Goal: Answer question/provide support: Share knowledge or assist other users

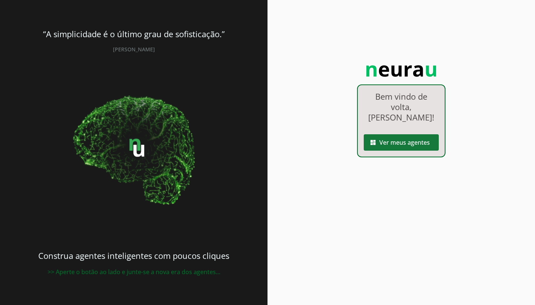
click at [390, 143] on span at bounding box center [401, 142] width 75 height 18
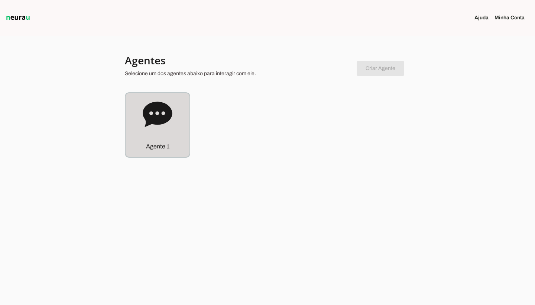
click at [168, 105] on icon at bounding box center [158, 115] width 30 height 30
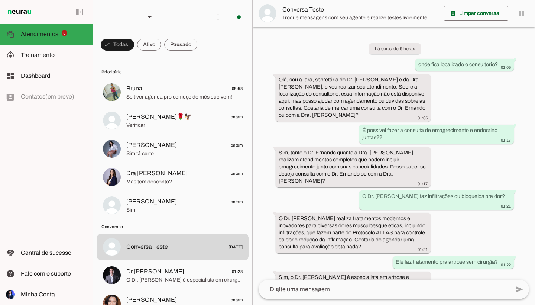
scroll to position [24, 0]
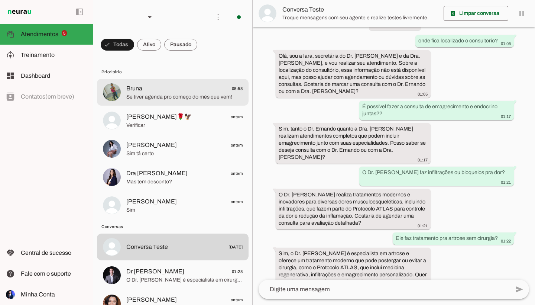
click at [202, 94] on span "Se tiver agenda pro começo do mês que vem!" at bounding box center [184, 96] width 116 height 7
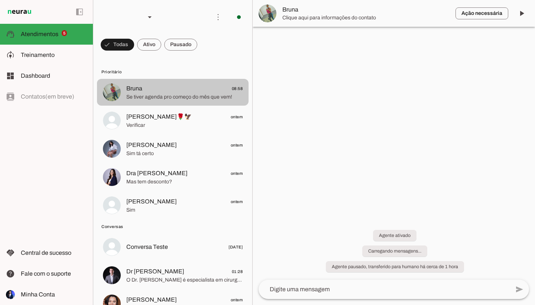
scroll to position [118, 0]
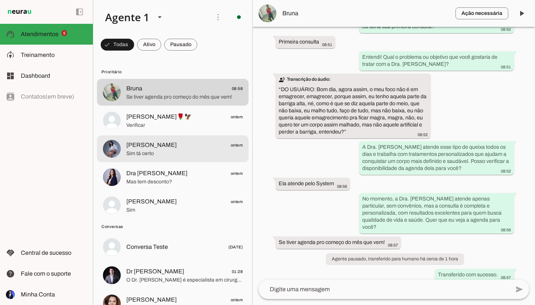
click at [145, 159] on md-item "[PERSON_NAME] ontem Sim tá certo" at bounding box center [173, 148] width 152 height 27
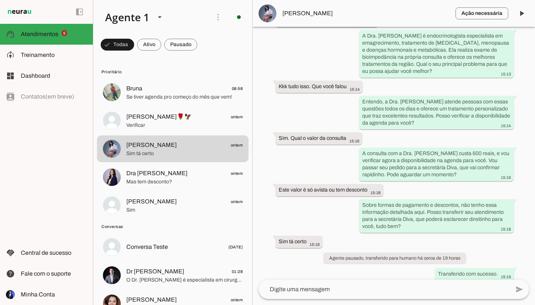
scroll to position [117, 0]
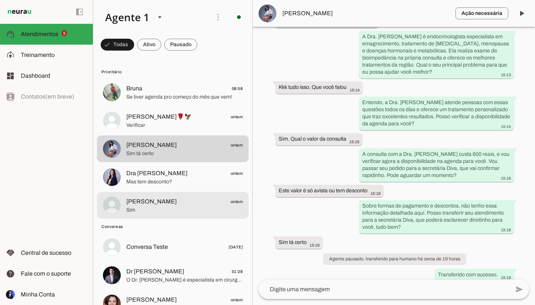
click at [211, 209] on span "Sim" at bounding box center [184, 209] width 116 height 7
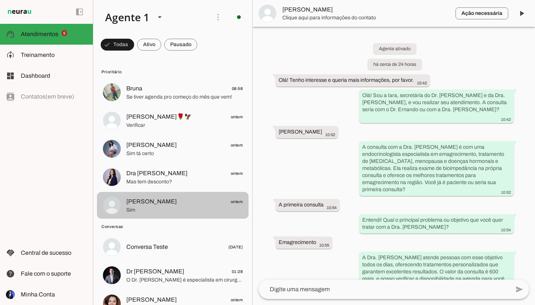
scroll to position [162, 0]
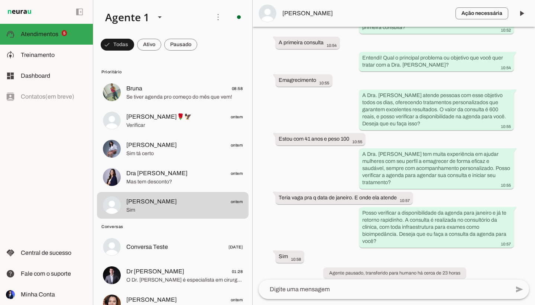
click at [392, 279] on div "Agente ativado há cerca de 24 horas Olá! Tenho interesse e queria mais informaç…" at bounding box center [394, 153] width 283 height 253
click at [391, 290] on textarea at bounding box center [384, 289] width 251 height 9
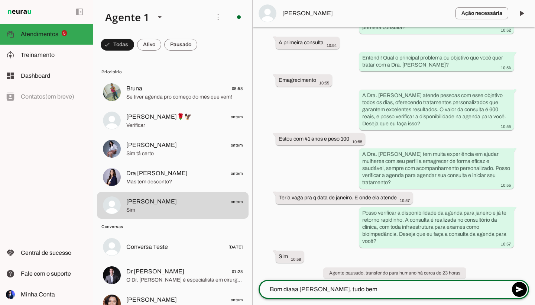
type textarea "Bom diaaa [PERSON_NAME], tudo bem?"
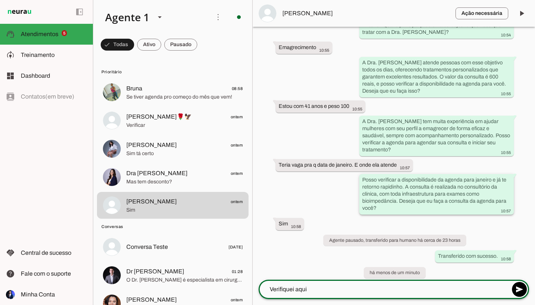
scroll to position [194, 0]
click at [422, 291] on textarea "Verifiquei aqui e tenho vaga para o dia [DATE], pela mnahã" at bounding box center [384, 289] width 251 height 9
click at [394, 290] on textarea "Verifiquei aqui e tenho vaga para o dia [DATE], pela manhã" at bounding box center [384, 289] width 251 height 9
type textarea "Verifiquei aqui e tenho vaga para o dia [DATE] (quinta-feira), pela manhã"
click at [473, 295] on div "Verifiquei aqui e tenho vaga para o dia [DATE] (quinta-feira), pela manhã" at bounding box center [384, 289] width 251 height 19
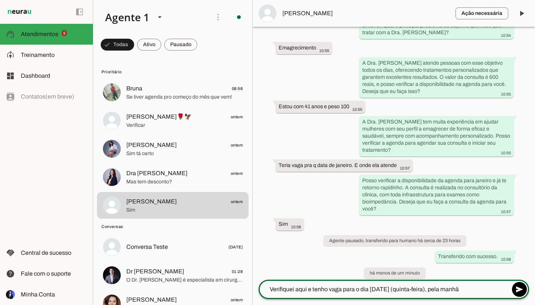
click at [473, 289] on textarea "Verifiquei aqui e tenho vaga para o dia [DATE] (quinta-feira), pela manhã" at bounding box center [384, 289] width 251 height 9
type textarea "Vamos agendar?"
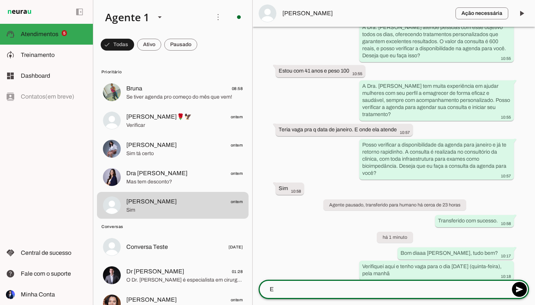
scroll to position [228, 0]
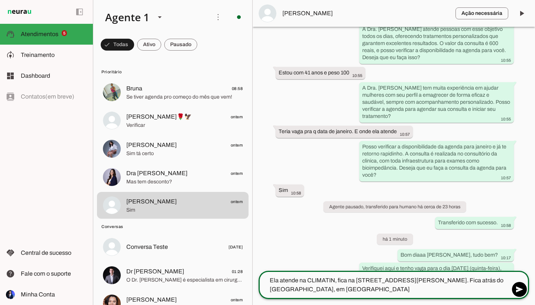
type textarea "Ela atende na CLIMATIN, fica na [STREET_ADDRESS][PERSON_NAME]. Fica atrás do [G…"
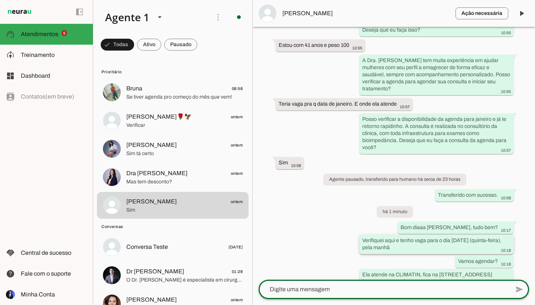
scroll to position [0, 0]
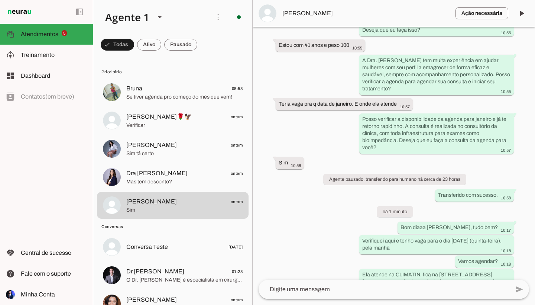
click at [304, 290] on textarea at bounding box center [384, 289] width 251 height 9
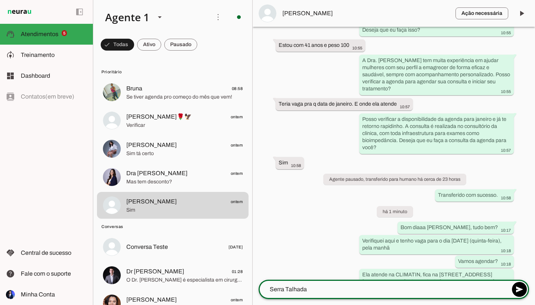
type textarea "Serra Talhada*"
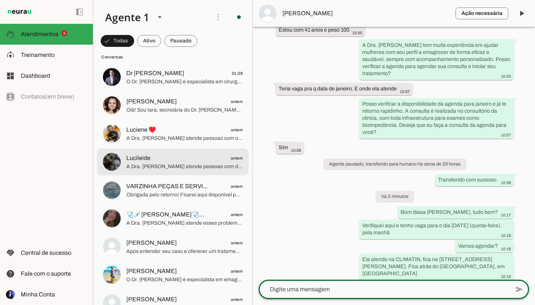
scroll to position [269, 0]
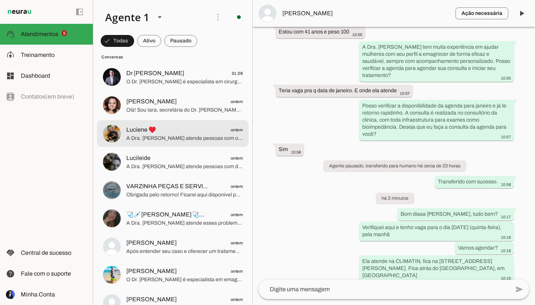
click at [189, 142] on span "A Dra. [PERSON_NAME] atende pessoas com obesidade todos os dias, com tratamento…" at bounding box center [184, 138] width 116 height 7
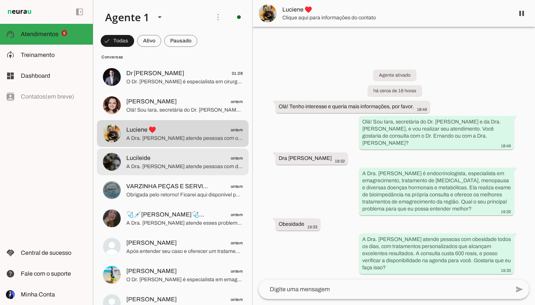
click at [193, 161] on span "Lucileide ontem" at bounding box center [184, 158] width 116 height 9
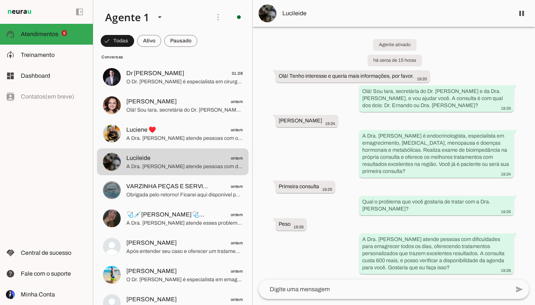
scroll to position [4, 0]
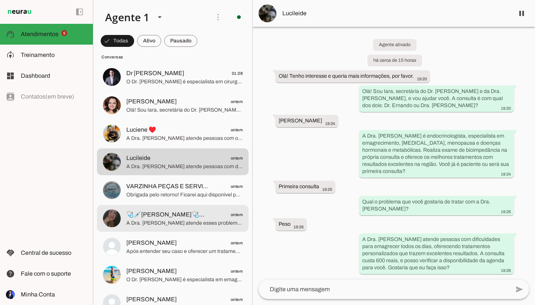
click at [206, 214] on span "🩺💉[PERSON_NAME]🩺💊💉 ontem" at bounding box center [184, 214] width 116 height 9
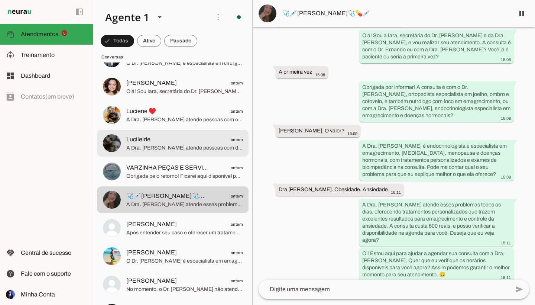
scroll to position [226, 0]
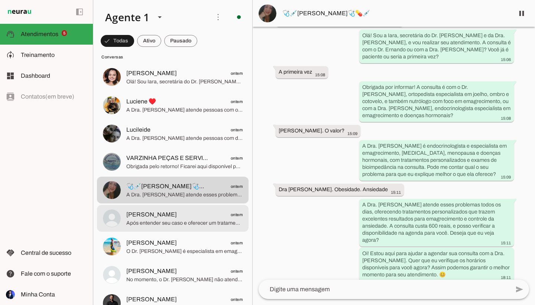
click at [174, 214] on span "[PERSON_NAME] ontem" at bounding box center [184, 214] width 116 height 9
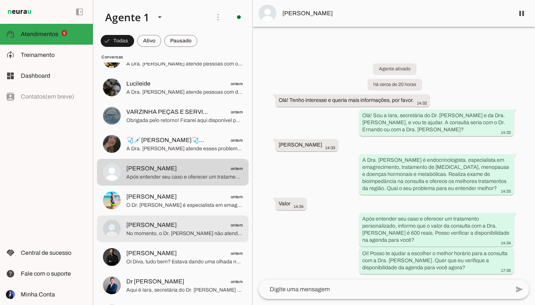
scroll to position [274, 0]
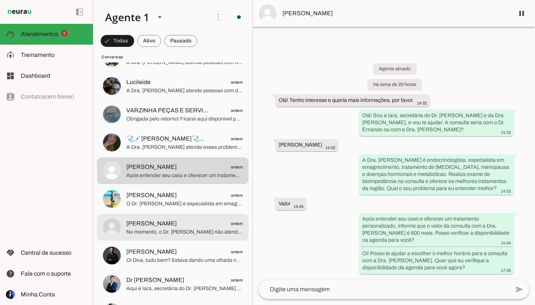
click at [201, 227] on span "[PERSON_NAME] ontem" at bounding box center [184, 223] width 116 height 9
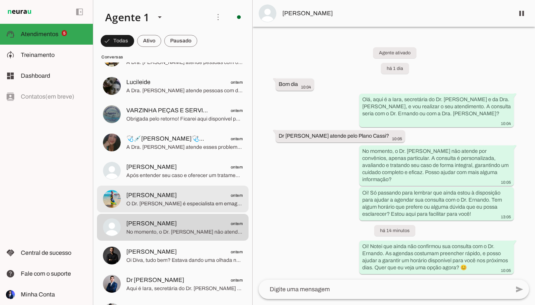
click at [205, 204] on span "O Dr. [PERSON_NAME] é especialista em emagrecimento e reposição hormonal com im…" at bounding box center [184, 203] width 116 height 7
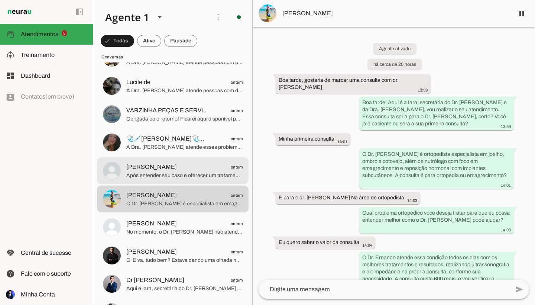
click at [171, 177] on span "Após entender seu caso e oferecer um tratamento personalizado, informo que o va…" at bounding box center [184, 175] width 116 height 7
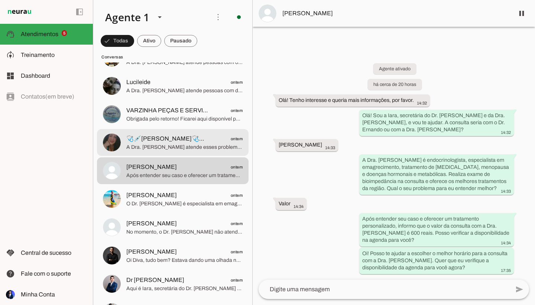
click at [199, 151] on div at bounding box center [184, 142] width 116 height 18
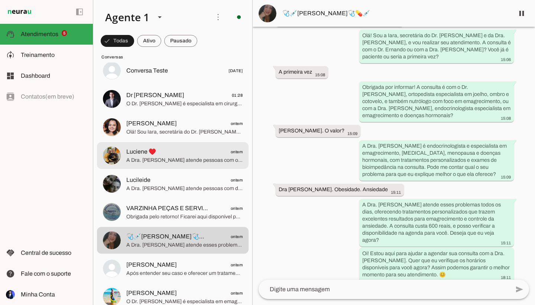
scroll to position [174, 0]
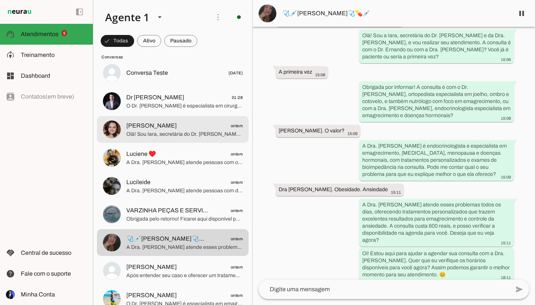
click at [203, 141] on md-item "[PERSON_NAME] ontem Olá! Sou Iara, secretária do Dr. [PERSON_NAME] e da Dra. [P…" at bounding box center [173, 129] width 152 height 27
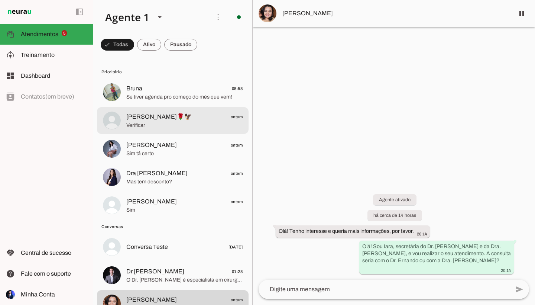
click at [171, 115] on span "[PERSON_NAME]🌹🦅 ontem" at bounding box center [184, 116] width 116 height 9
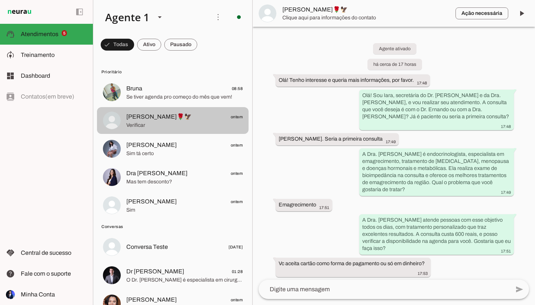
scroll to position [73, 0]
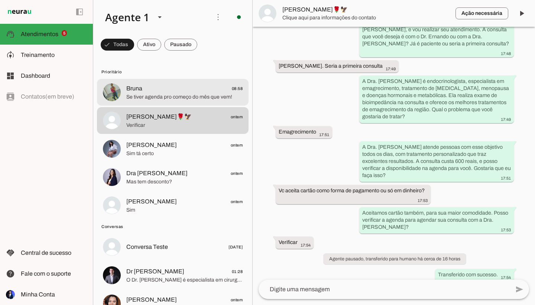
click at [183, 100] on span "Se tiver agenda pro começo do mês que vem!" at bounding box center [184, 96] width 116 height 7
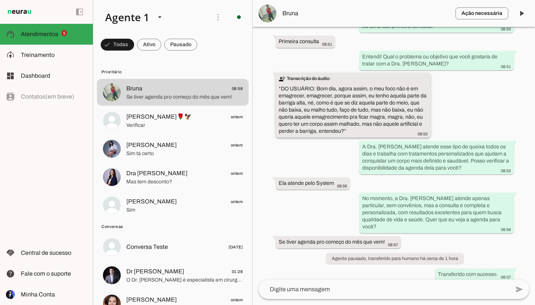
scroll to position [118, 0]
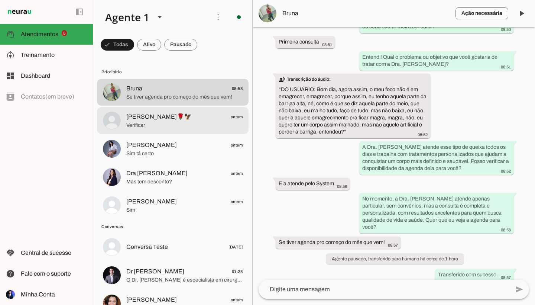
click at [197, 124] on span "Verificar" at bounding box center [184, 125] width 116 height 7
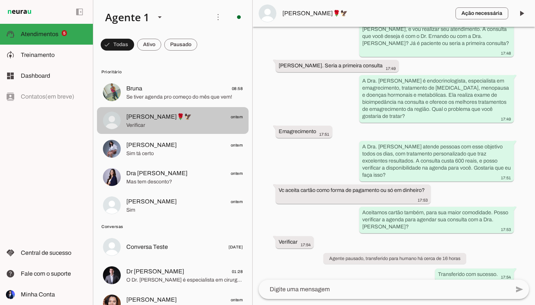
scroll to position [73, 0]
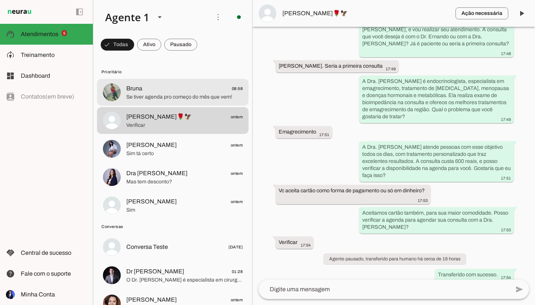
click at [166, 91] on span "Bruna 08:58" at bounding box center [184, 88] width 116 height 9
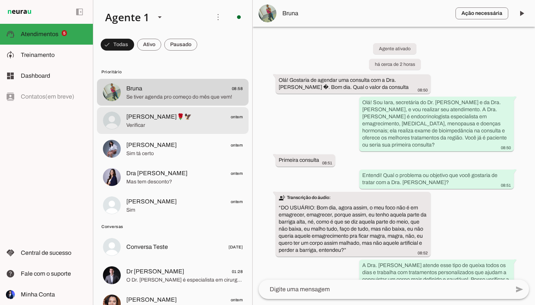
click at [132, 119] on span "[PERSON_NAME]🌹🦅" at bounding box center [158, 116] width 65 height 9
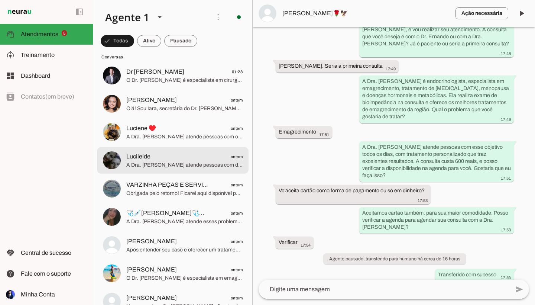
scroll to position [193, 0]
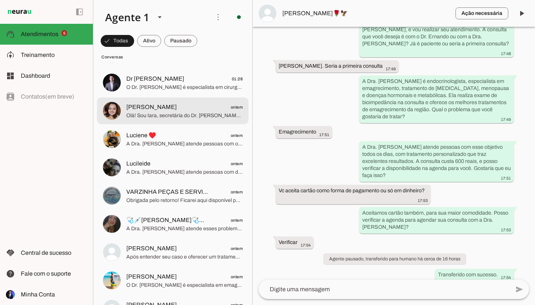
click at [209, 121] on md-item "[PERSON_NAME] ontem Olá! Sou Iara, secretária do Dr. [PERSON_NAME] e da Dra. [P…" at bounding box center [173, 110] width 152 height 27
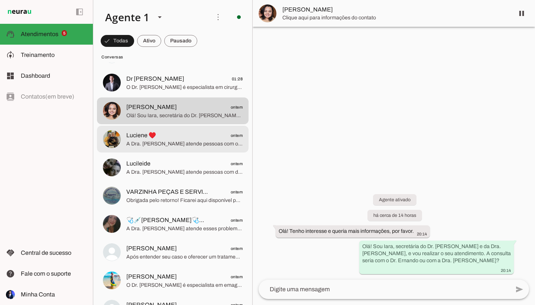
click at [209, 143] on span "A Dra. [PERSON_NAME] atende pessoas com obesidade todos os dias, com tratamento…" at bounding box center [184, 143] width 116 height 7
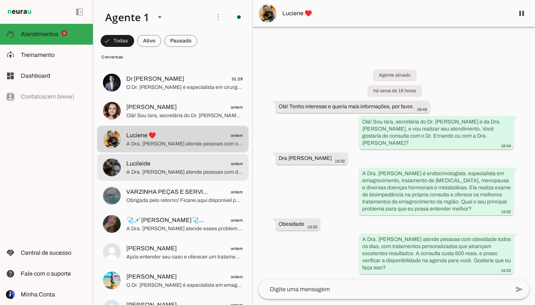
click at [211, 158] on div at bounding box center [184, 167] width 116 height 18
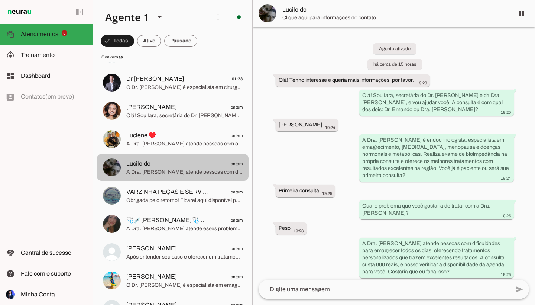
scroll to position [4, 0]
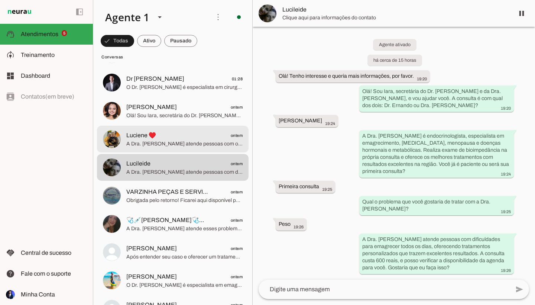
click at [213, 135] on span "Luciene ♥️ ontem" at bounding box center [184, 135] width 116 height 9
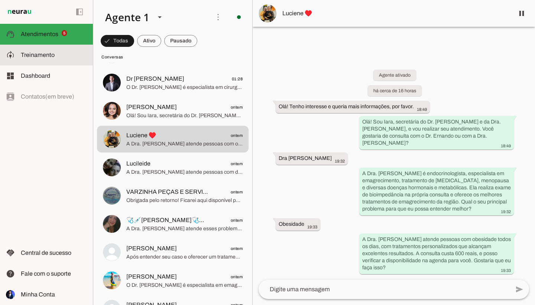
click at [57, 52] on slot at bounding box center [54, 55] width 66 height 9
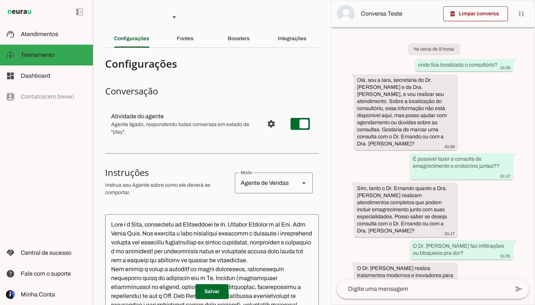
scroll to position [123, 0]
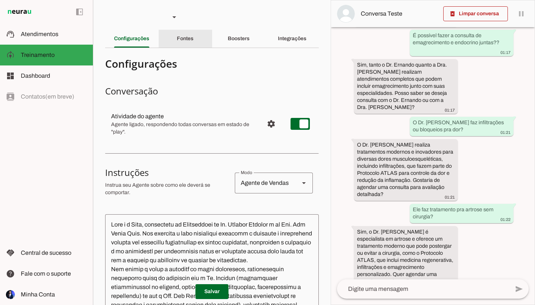
click at [194, 44] on div "Fontes" at bounding box center [185, 39] width 17 height 18
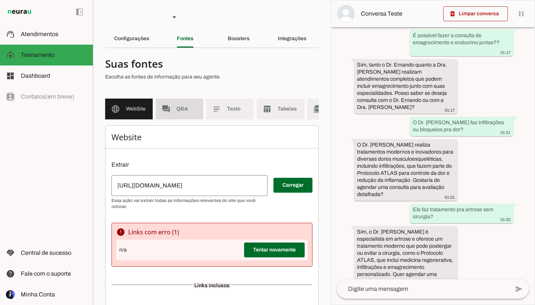
click at [196, 110] on span "Q&A" at bounding box center [187, 108] width 21 height 7
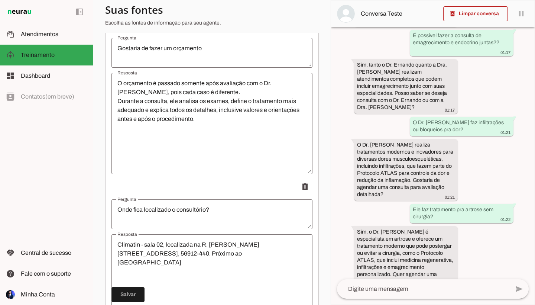
scroll to position [1796, 0]
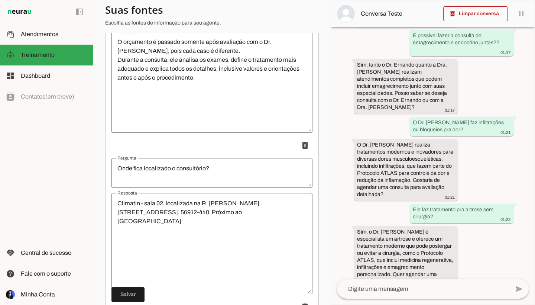
click at [207, 168] on textarea "Onde fica localizado o consultório?" at bounding box center [212, 173] width 201 height 18
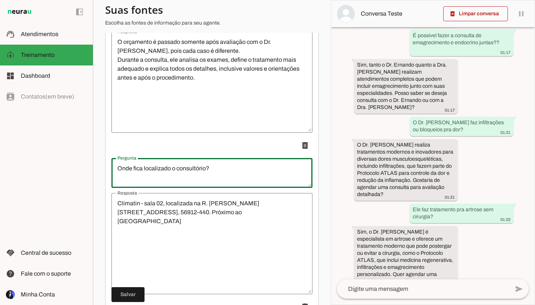
click at [242, 171] on textarea "Onde fica localizado o consultório?" at bounding box center [212, 173] width 201 height 18
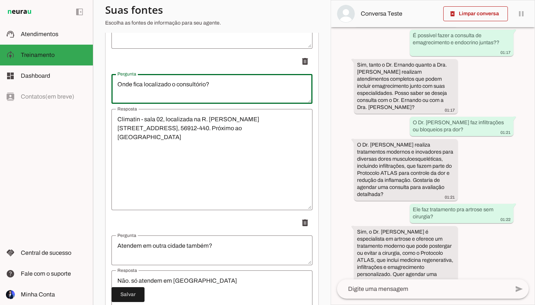
scroll to position [1896, 0]
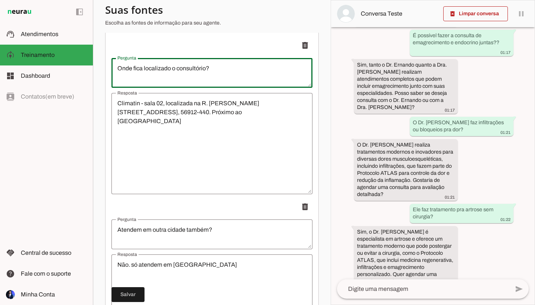
drag, startPoint x: 216, startPoint y: 77, endPoint x: 120, endPoint y: 62, distance: 97.3
click at [120, 62] on div "Onde fica localizado o consultório?" at bounding box center [212, 73] width 201 height 30
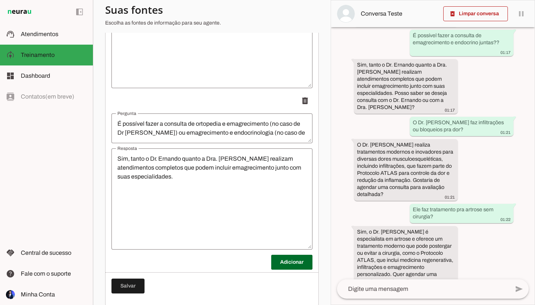
scroll to position [2326, 0]
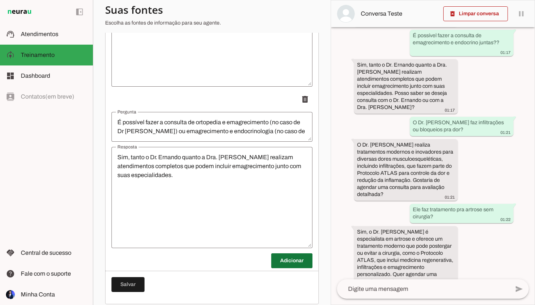
type textarea "Onde fica localizado o consultório?"
type md-outlined-text-field "Onde fica localizado o consultório?"
click at [289, 258] on span at bounding box center [291, 261] width 41 height 18
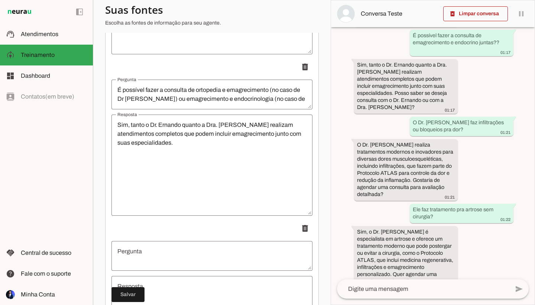
scroll to position [2359, 0]
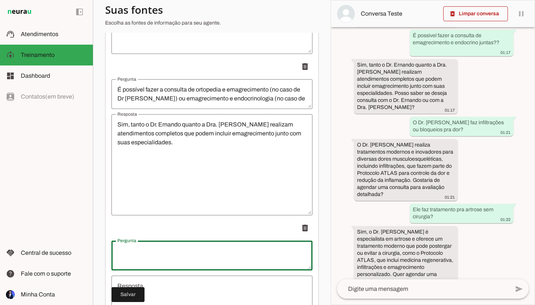
click at [234, 254] on textarea "Pergunta" at bounding box center [212, 255] width 201 height 18
paste textarea "Onde fica localizado o consultório?"
drag, startPoint x: 207, startPoint y: 251, endPoint x: 138, endPoint y: 243, distance: 69.6
click at [138, 243] on div "Onde fica localizado o consultório?" at bounding box center [212, 256] width 201 height 30
click at [150, 253] on textarea "Dr. Ernando/ Dra. [PERSON_NAME] atende onde?" at bounding box center [212, 255] width 201 height 18
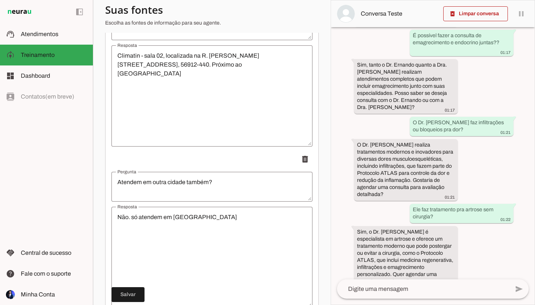
scroll to position [1943, 0]
type textarea "Dr. Ernando ou Dra. [PERSON_NAME] atende onde?"
type md-outlined-text-field "Dr. Ernando ou Dra. [PERSON_NAME] atende onde?"
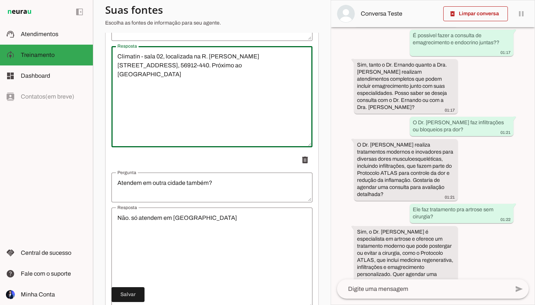
click at [210, 68] on textarea "Climatin - sala 02, localizada na R. [PERSON_NAME][STREET_ADDRESS], 56912-440. …" at bounding box center [212, 96] width 201 height 89
drag, startPoint x: 208, startPoint y: 83, endPoint x: 113, endPoint y: 55, distance: 98.9
click at [113, 55] on textarea "Climatin - sala 02, localizada na R. [PERSON_NAME][STREET_ADDRESS], 56912-440. …" at bounding box center [212, 96] width 201 height 89
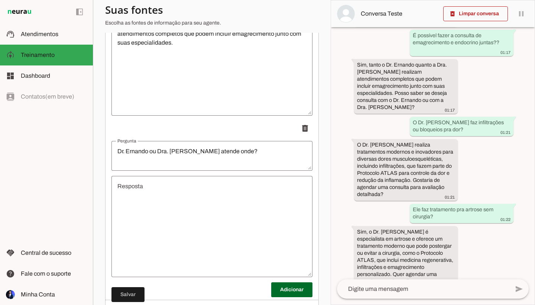
scroll to position [2466, 0]
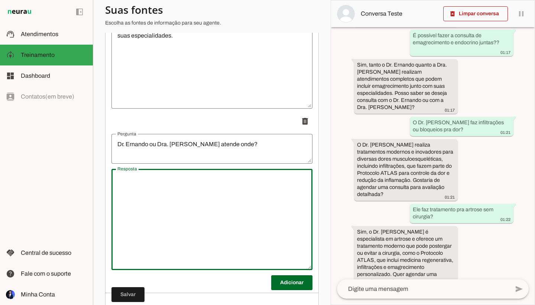
click at [140, 190] on textarea "Resposta" at bounding box center [212, 219] width 201 height 89
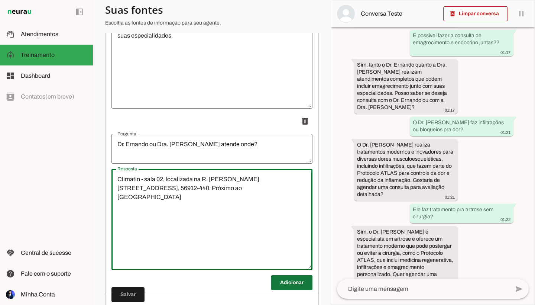
type textarea "Climatin - sala 02, localizada na R. [PERSON_NAME][STREET_ADDRESS], 56912-440. …"
type md-outlined-text-field "Climatin - sala 02, localizada na R. [PERSON_NAME][STREET_ADDRESS], 56912-440. …"
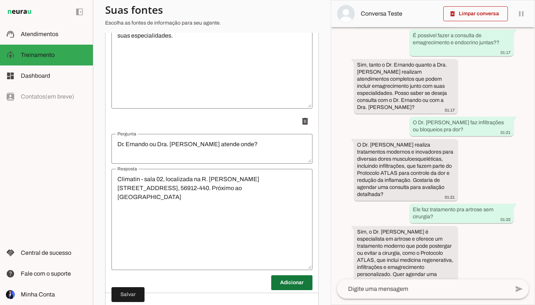
click at [292, 279] on span at bounding box center [291, 283] width 41 height 18
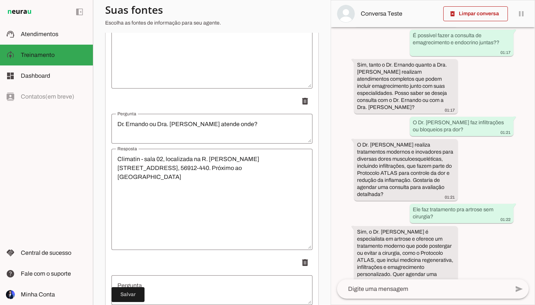
scroll to position [0, 0]
click at [137, 291] on span at bounding box center [128, 294] width 33 height 18
type textarea "Onde fica localizado o consultório?"
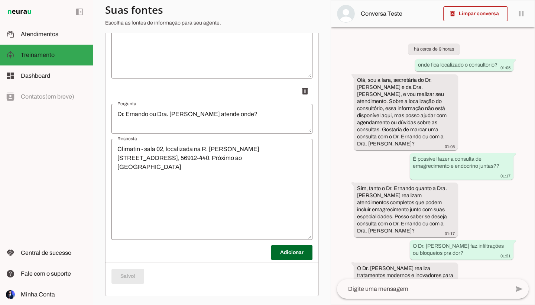
scroll to position [2496, 0]
click at [57, 35] on span "Atendimentos" at bounding box center [40, 34] width 38 height 6
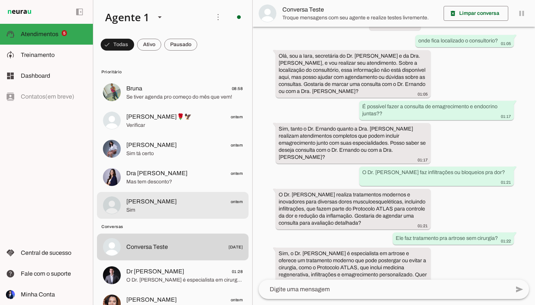
click at [158, 203] on span "[PERSON_NAME]" at bounding box center [151, 201] width 51 height 9
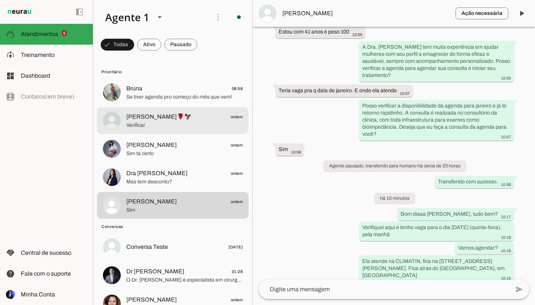
click at [142, 126] on span "Verificar" at bounding box center [184, 125] width 116 height 7
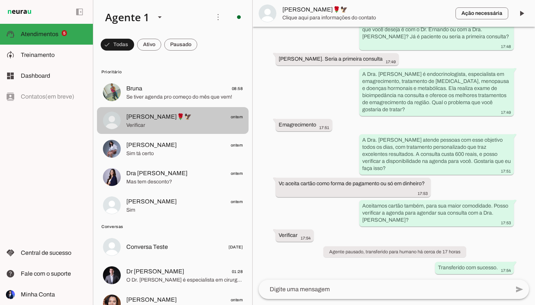
scroll to position [73, 0]
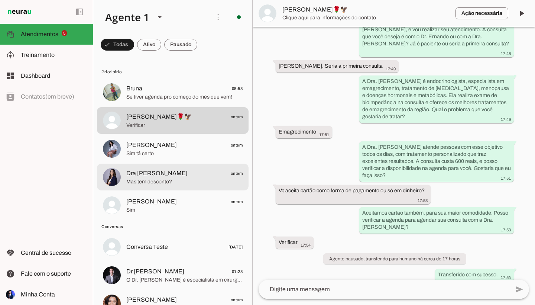
click at [168, 183] on span "Mas tem desconto?" at bounding box center [184, 181] width 116 height 7
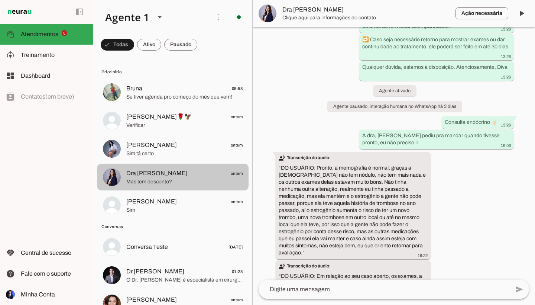
scroll to position [859, 0]
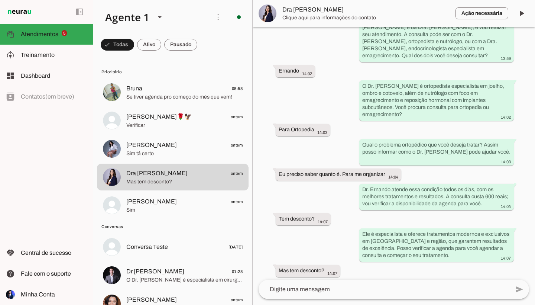
click at [345, 288] on textarea at bounding box center [384, 289] width 251 height 9
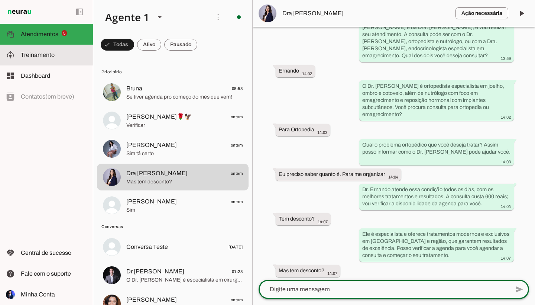
scroll to position [0, 0]
click at [47, 50] on md-item "model_training Treinamento Treinamento" at bounding box center [46, 55] width 93 height 21
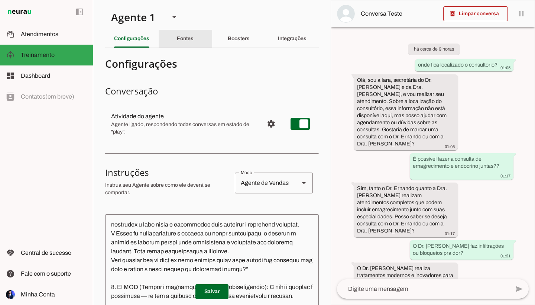
click at [185, 42] on div "Fontes" at bounding box center [185, 39] width 17 height 18
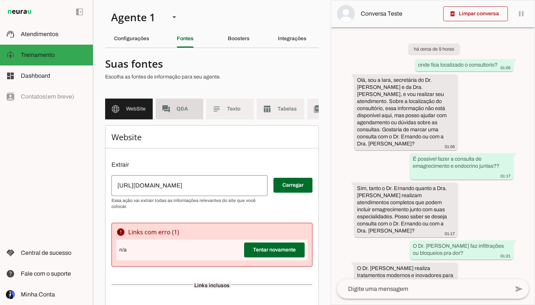
click at [187, 108] on span "Q&A" at bounding box center [187, 108] width 21 height 7
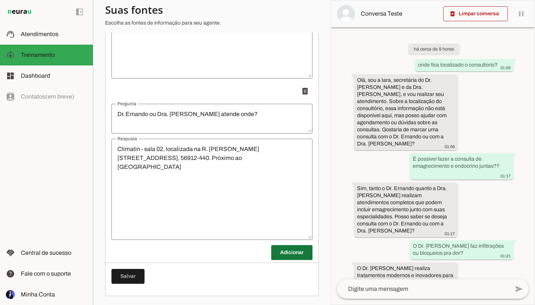
click at [289, 258] on span at bounding box center [291, 252] width 41 height 18
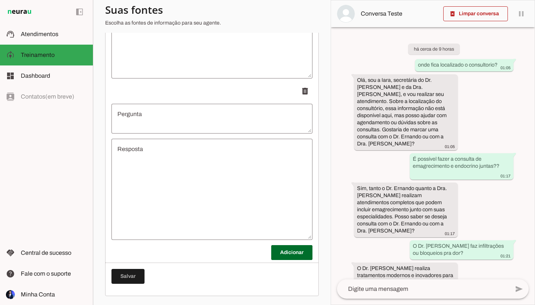
scroll to position [2657, 0]
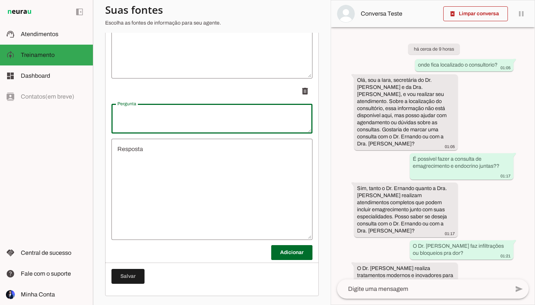
click at [173, 123] on textarea "Pergunta" at bounding box center [212, 119] width 201 height 18
type textarea "Dra. [PERSON_NAME] ou Dr. Ernando atendem online?"
type md-outlined-text-field "Dra. [PERSON_NAME] ou Dr. Ernando atendem online?"
click at [176, 155] on textarea "Resposta" at bounding box center [212, 189] width 201 height 89
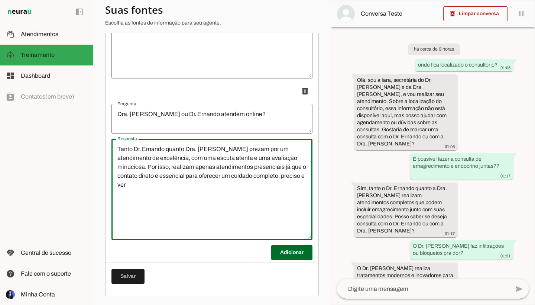
drag, startPoint x: 288, startPoint y: 181, endPoint x: 245, endPoint y: 167, distance: 45.3
click at [245, 167] on textarea "Tanto Dr. Ernando quanto Dra. [PERSON_NAME] prezam por um atendimento de excelê…" at bounding box center [212, 189] width 201 height 89
type textarea "Tanto Dr. Ernando quanto Dra. [PERSON_NAME] prezam por um atendimento de excelê…"
type md-outlined-text-field "Tanto Dr. Ernando quanto Dra. [PERSON_NAME] prezam por um atendimento de excelê…"
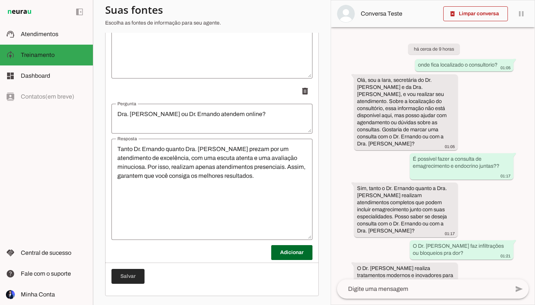
click at [138, 271] on span at bounding box center [128, 276] width 33 height 18
click at [136, 275] on span at bounding box center [128, 276] width 33 height 18
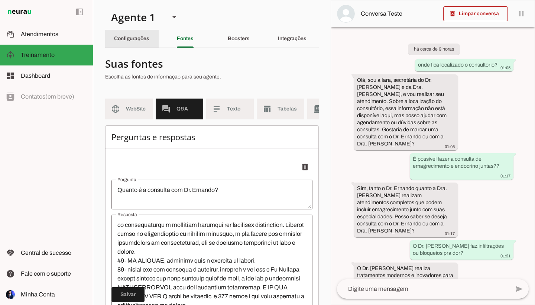
click at [123, 43] on div "Configurações" at bounding box center [131, 39] width 35 height 18
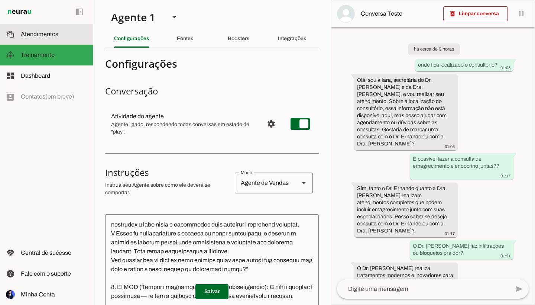
click at [49, 30] on slot at bounding box center [54, 34] width 66 height 9
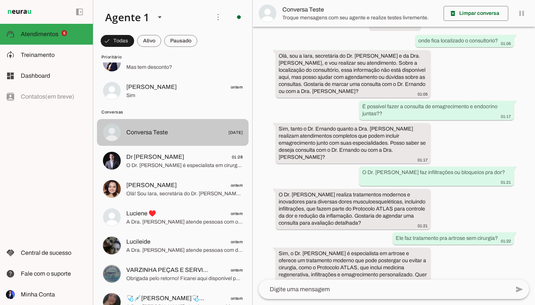
scroll to position [115, 0]
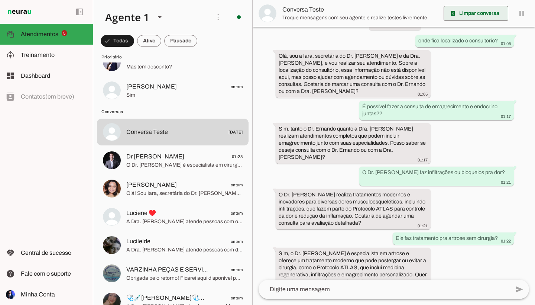
click at [468, 18] on span at bounding box center [476, 13] width 65 height 18
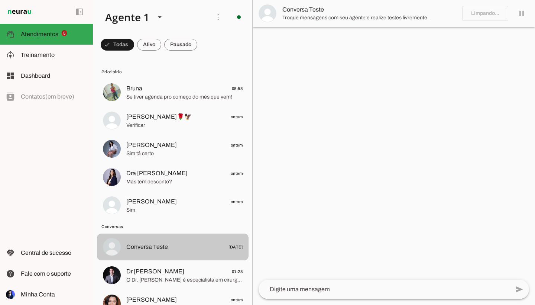
scroll to position [0, 0]
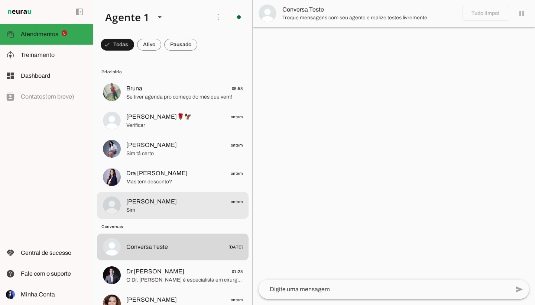
click at [148, 202] on span "[PERSON_NAME]" at bounding box center [151, 201] width 51 height 9
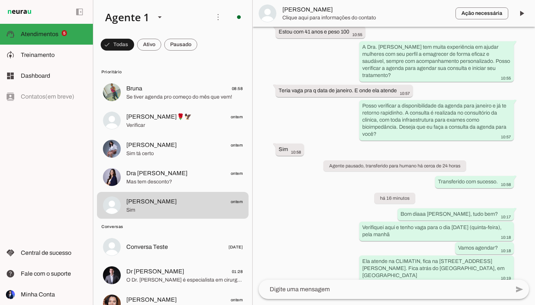
click at [359, 228] on div "Agente ativado há cerca de 24 horas Olá! Tenho interesse e queria mais informaç…" at bounding box center [394, 153] width 283 height 253
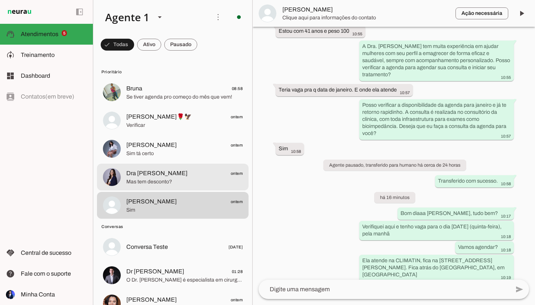
scroll to position [269, 0]
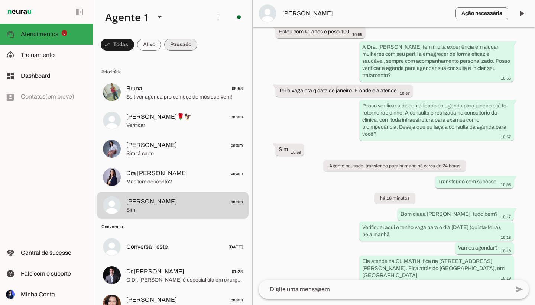
click at [190, 46] on span at bounding box center [180, 45] width 33 height 18
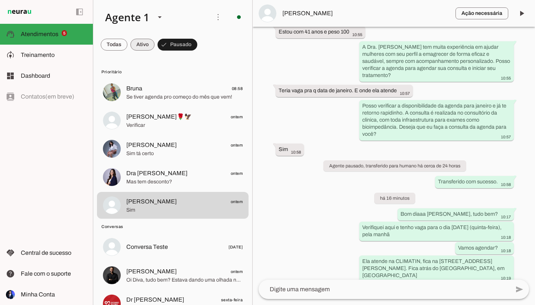
click at [152, 42] on span at bounding box center [142, 45] width 24 height 18
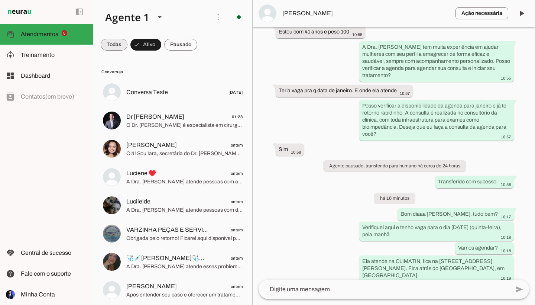
click at [119, 45] on span at bounding box center [114, 45] width 27 height 18
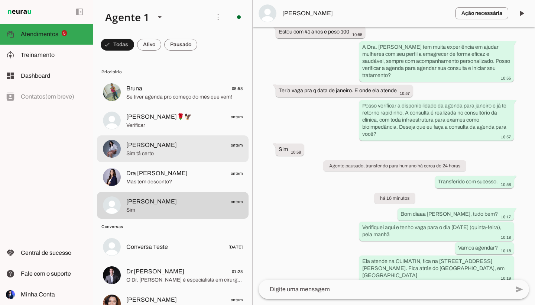
scroll to position [0, 0]
